Goal: Obtain resource: Obtain resource

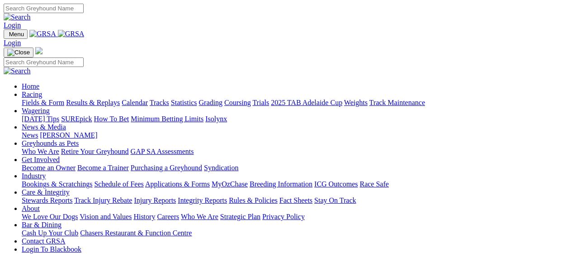
click at [46, 172] on link "Industry" at bounding box center [34, 176] width 24 height 8
click at [210, 180] on link "Applications & Forms" at bounding box center [177, 184] width 65 height 8
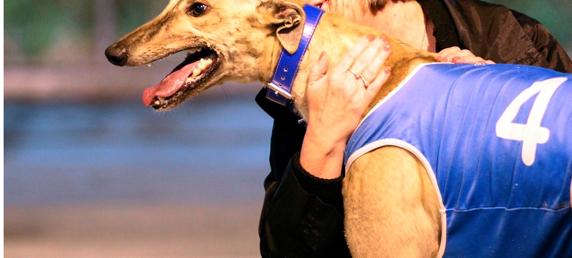
scroll to position [530, 0]
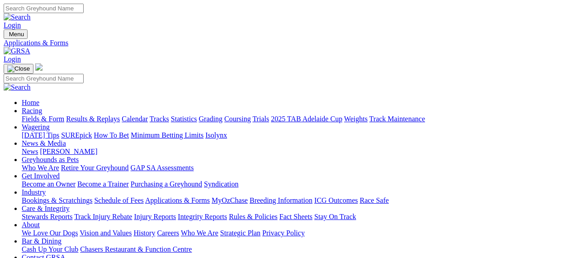
click at [79, 155] on link "Greyhounds as Pets" at bounding box center [50, 159] width 57 height 8
click at [65, 196] on link "Bookings & Scratchings" at bounding box center [57, 200] width 71 height 8
click at [79, 155] on link "Greyhounds as Pets" at bounding box center [50, 159] width 57 height 8
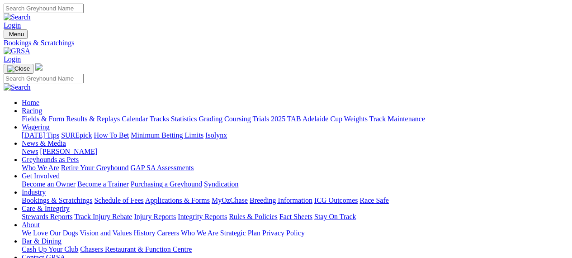
click at [129, 164] on link "Retire Your Greyhound" at bounding box center [95, 168] width 68 height 8
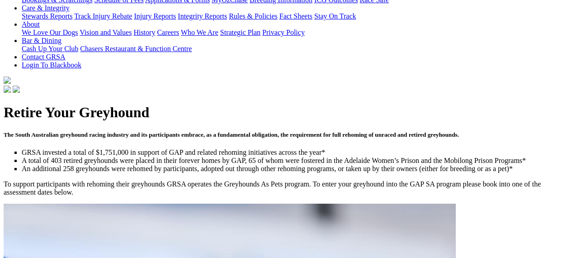
scroll to position [257, 0]
